Goal: Task Accomplishment & Management: Manage account settings

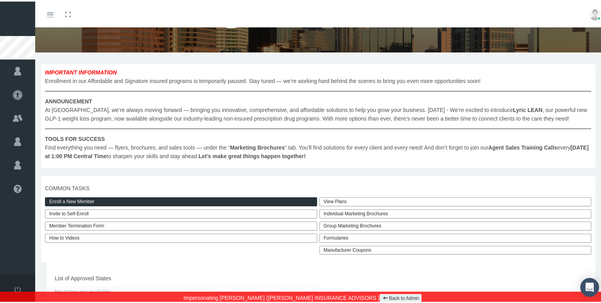
scroll to position [78, 0]
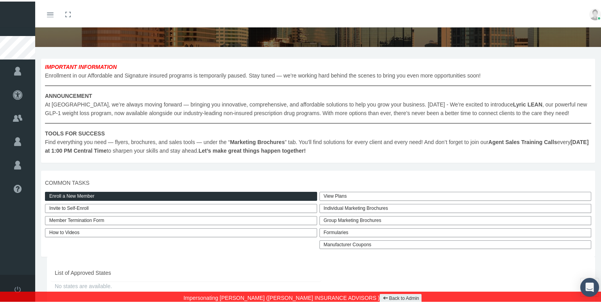
click at [99, 196] on link "Enroll a New Member" at bounding box center [181, 194] width 272 height 9
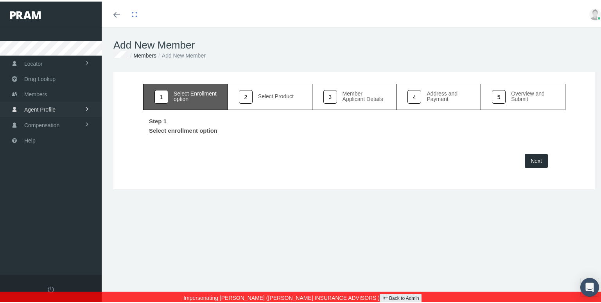
click at [72, 108] on link "Agent Profile" at bounding box center [51, 107] width 102 height 15
click at [53, 119] on link "View" at bounding box center [51, 124] width 102 height 14
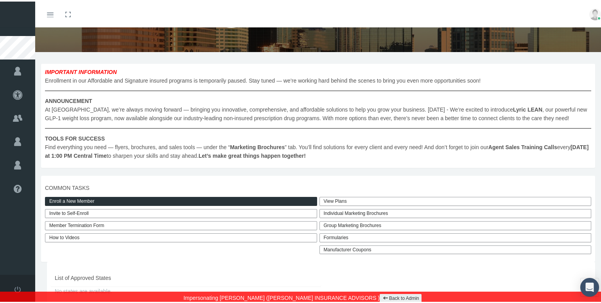
scroll to position [78, 0]
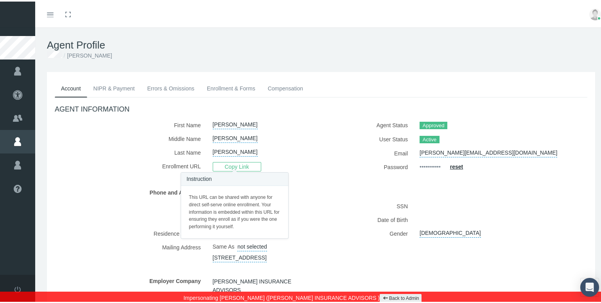
click at [249, 164] on span "Copy Link" at bounding box center [237, 164] width 48 height 9
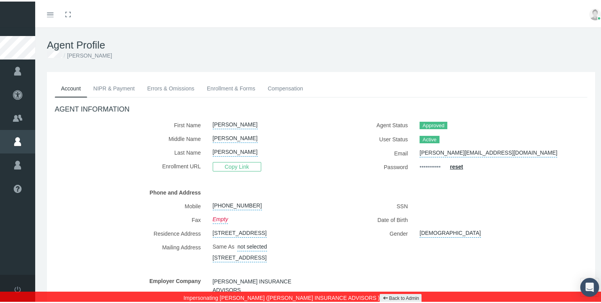
click at [172, 88] on link "Errors & Omissions" at bounding box center [171, 86] width 60 height 17
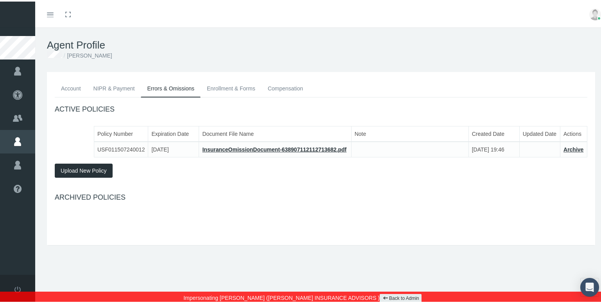
click at [380, 292] on link "Back to Admin" at bounding box center [401, 296] width 42 height 9
click at [380, 294] on link "Back to Admin" at bounding box center [401, 296] width 42 height 9
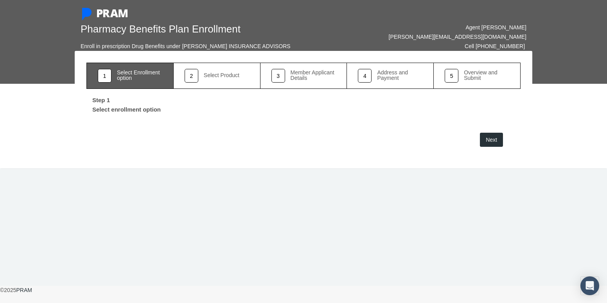
click at [494, 140] on span "Next" at bounding box center [491, 139] width 11 height 6
